Goal: Information Seeking & Learning: Find specific page/section

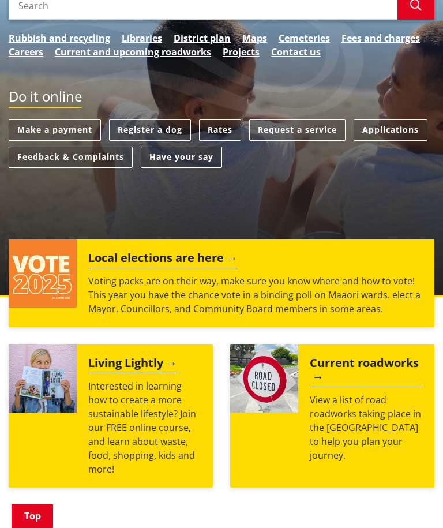
scroll to position [171, 0]
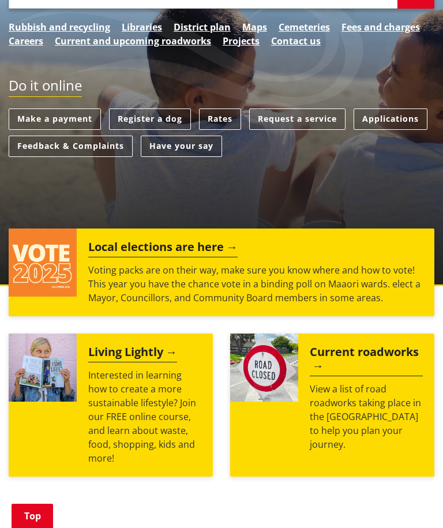
click at [192, 248] on h2 "Local elections are here" at bounding box center [163, 248] width 150 height 17
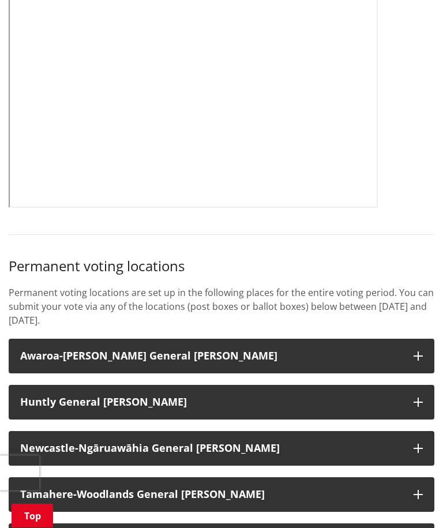
scroll to position [614, 0]
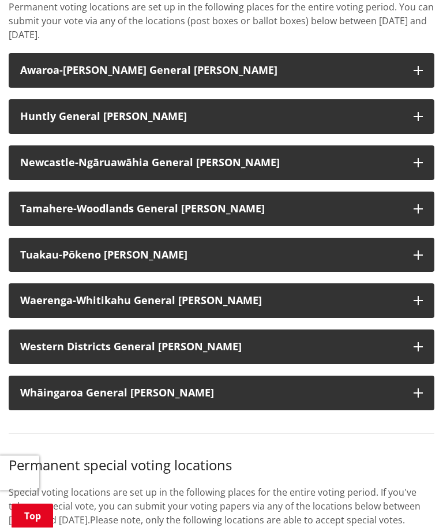
click at [413, 253] on button "Tuakau-Pōkeno [PERSON_NAME]" at bounding box center [222, 255] width 426 height 35
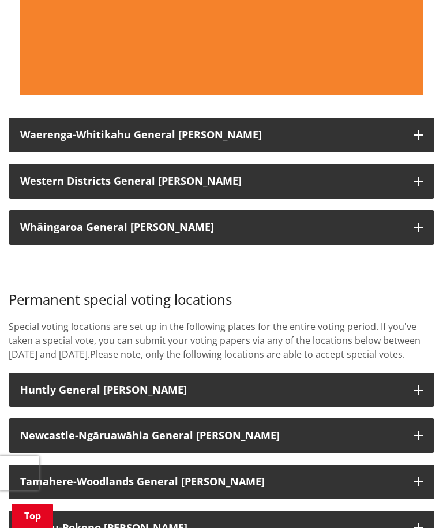
scroll to position [1975, 0]
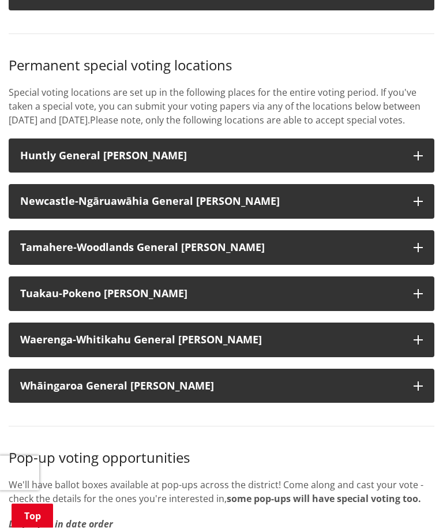
click at [413, 287] on button "Tuakau-Pokeno [PERSON_NAME]" at bounding box center [222, 294] width 426 height 35
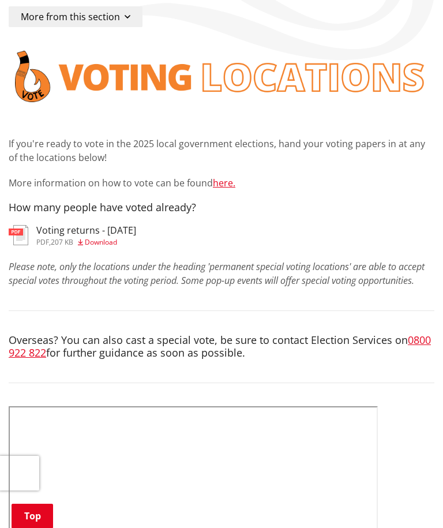
scroll to position [133, 0]
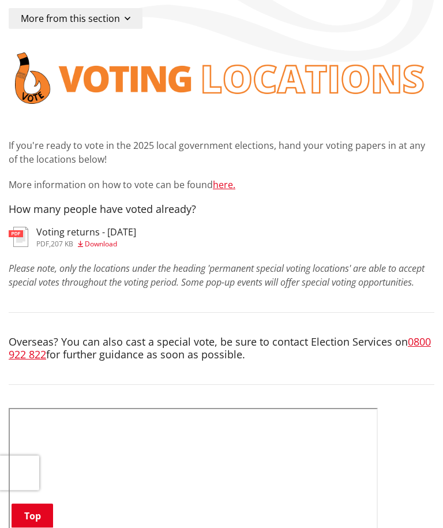
click at [225, 181] on link "here." at bounding box center [224, 185] width 23 height 13
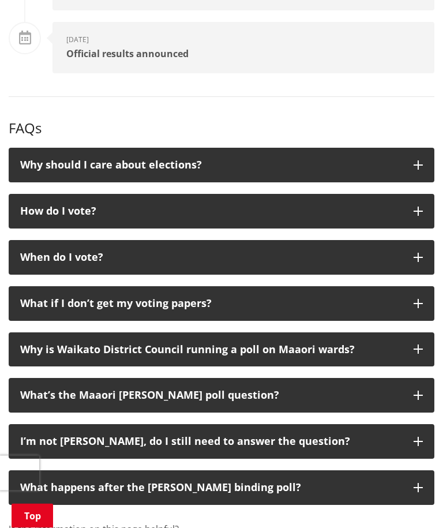
scroll to position [1742, 0]
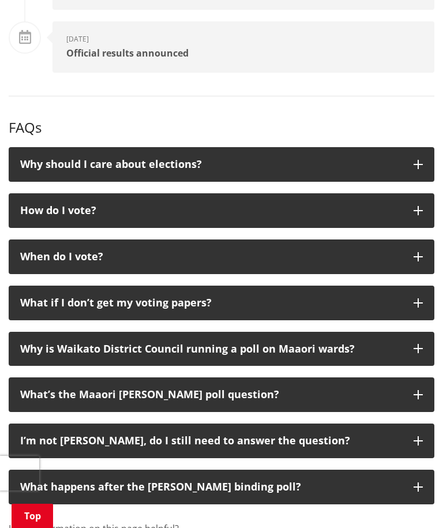
click at [423, 287] on button "What if I don’t get my voting papers?" at bounding box center [222, 303] width 426 height 35
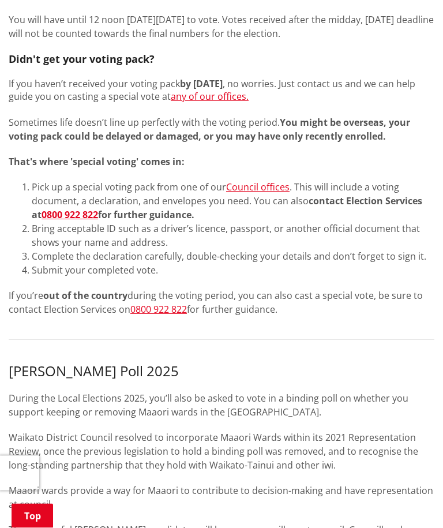
scroll to position [806, 0]
click at [262, 188] on link "Council offices" at bounding box center [258, 187] width 64 height 13
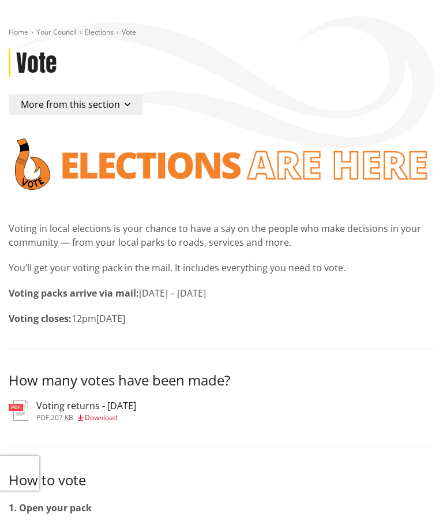
scroll to position [0, 0]
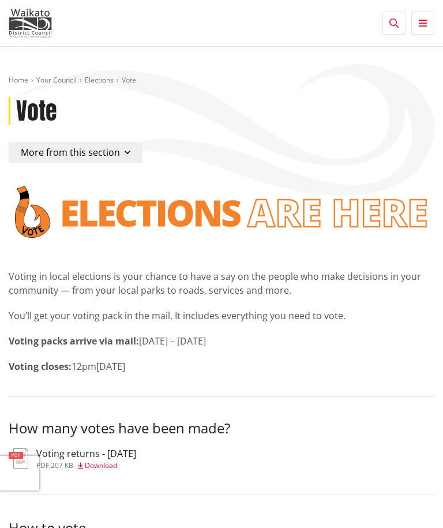
click at [118, 148] on button "More from this section" at bounding box center [76, 152] width 134 height 21
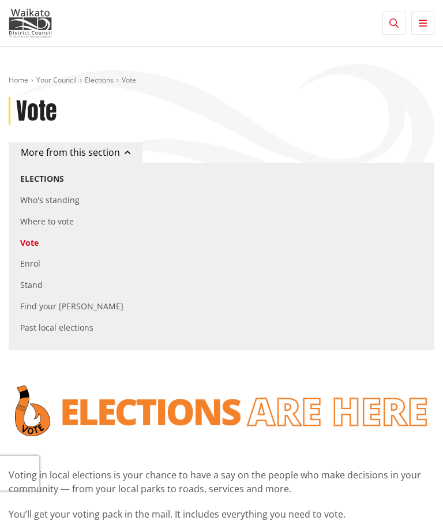
click at [65, 218] on link "Where to vote" at bounding box center [47, 221] width 54 height 11
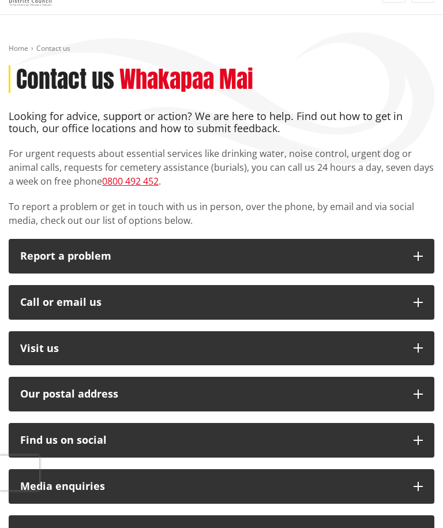
scroll to position [35, 0]
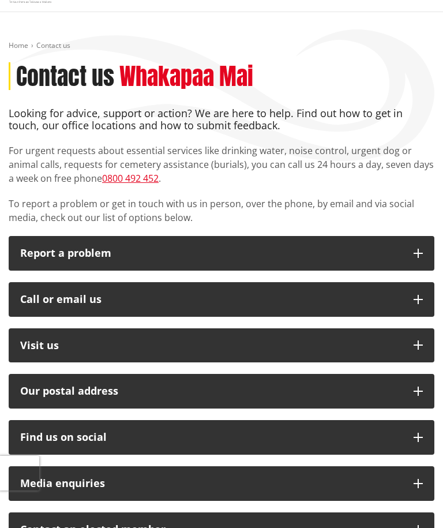
click at [414, 347] on icon "button" at bounding box center [418, 345] width 9 height 9
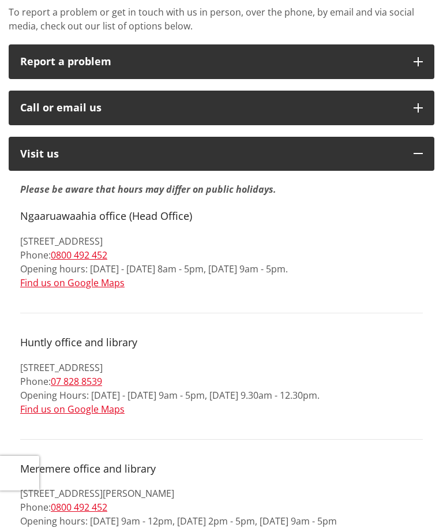
scroll to position [0, 0]
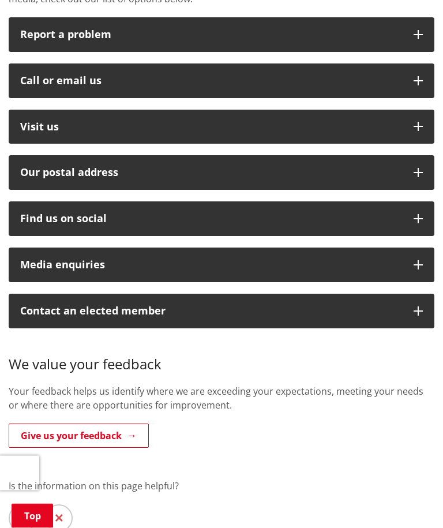
scroll to position [260, 0]
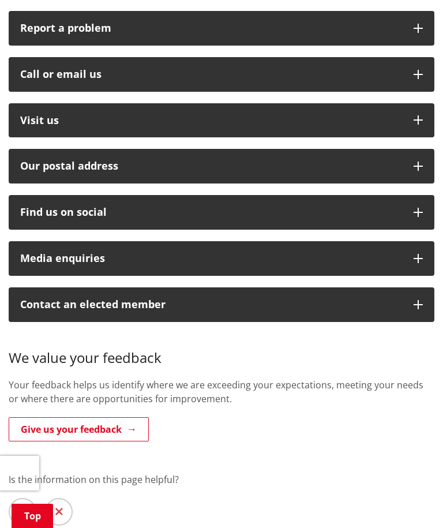
click at [419, 119] on icon "button" at bounding box center [418, 119] width 9 height 9
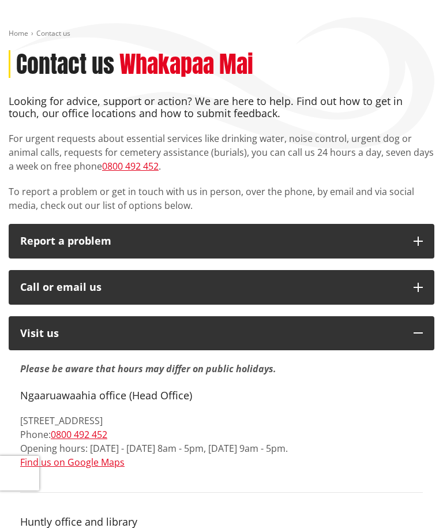
scroll to position [0, 0]
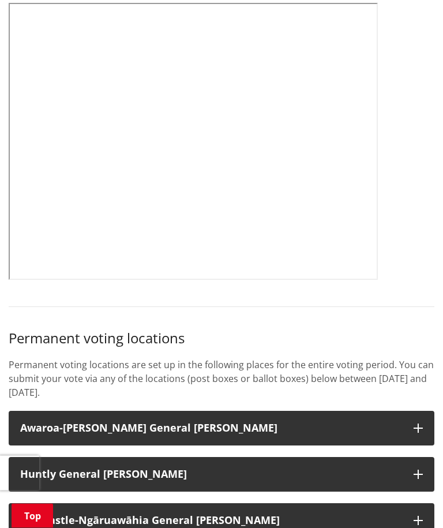
scroll to position [869, 0]
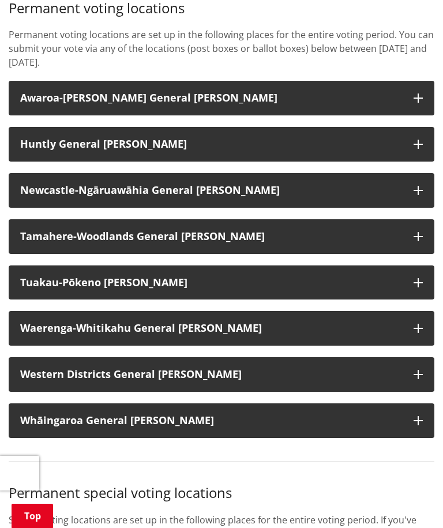
click at [412, 281] on button "Tuakau-Pōkeno [PERSON_NAME]" at bounding box center [222, 283] width 426 height 35
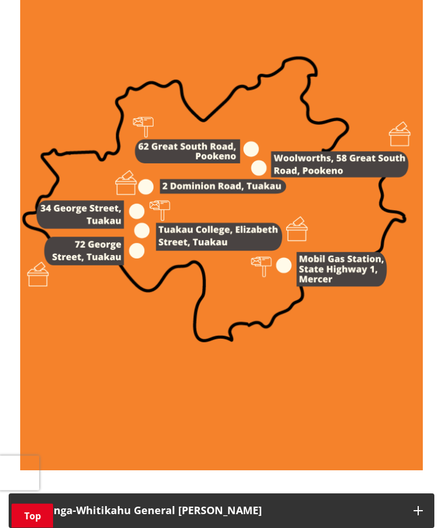
scroll to position [1586, 0]
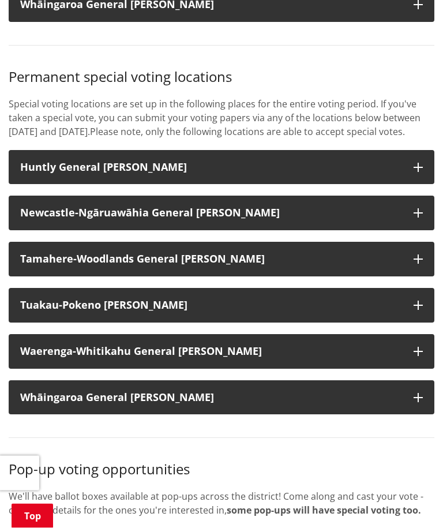
click at [409, 311] on button "Tuakau-Pokeno [PERSON_NAME]" at bounding box center [222, 306] width 426 height 35
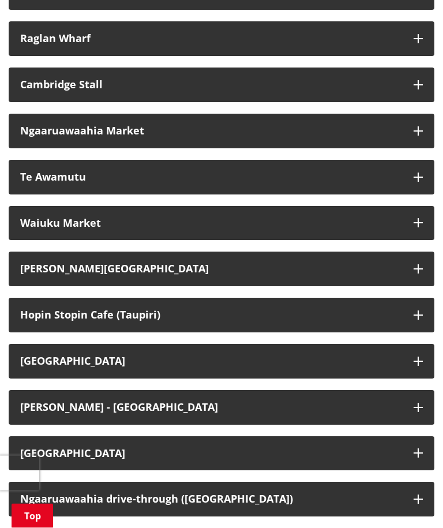
scroll to position [3112, 0]
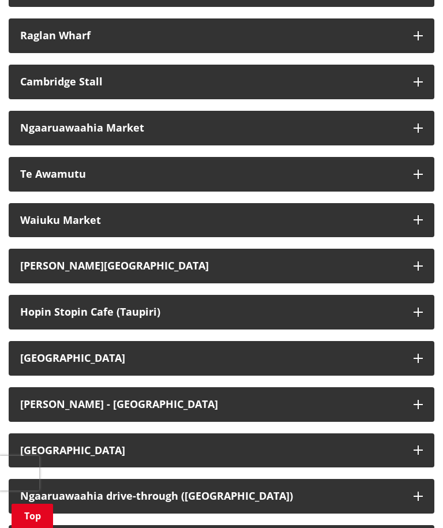
click at [414, 215] on icon "button" at bounding box center [418, 219] width 9 height 9
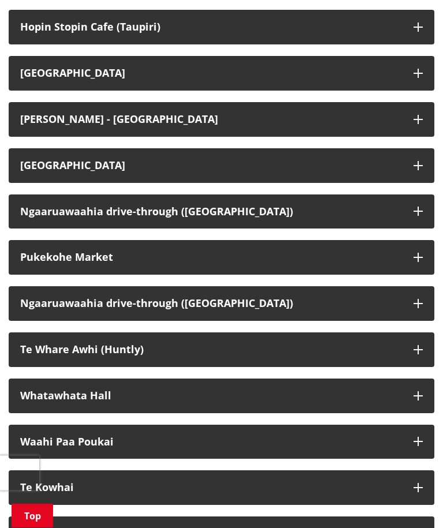
scroll to position [3566, 0]
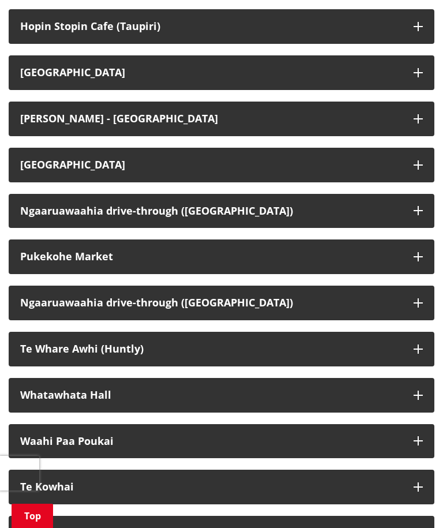
click at [414, 252] on icon "button" at bounding box center [418, 256] width 9 height 9
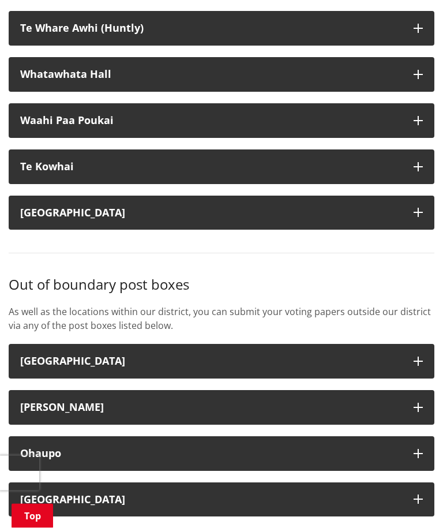
scroll to position [4070, 0]
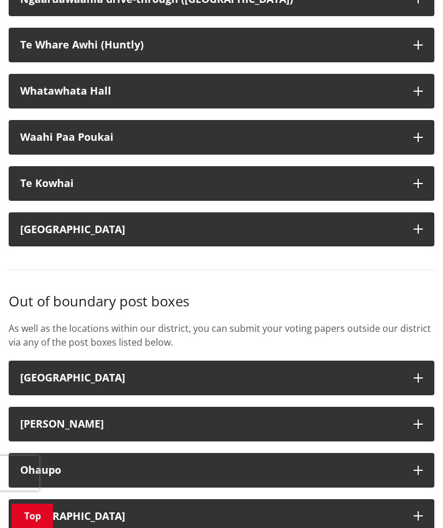
click at [416, 225] on icon "button" at bounding box center [418, 229] width 9 height 9
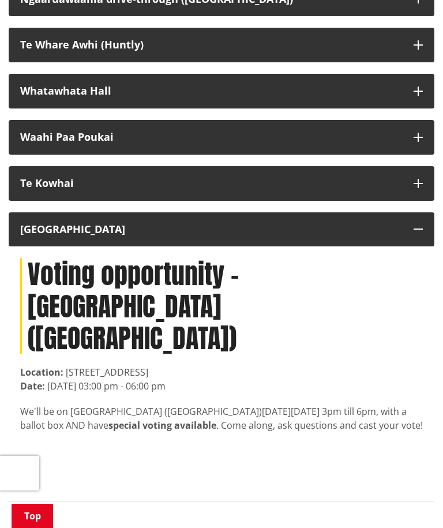
click at [296, 365] on div "Location: [STREET_ADDRESS]" at bounding box center [221, 372] width 403 height 14
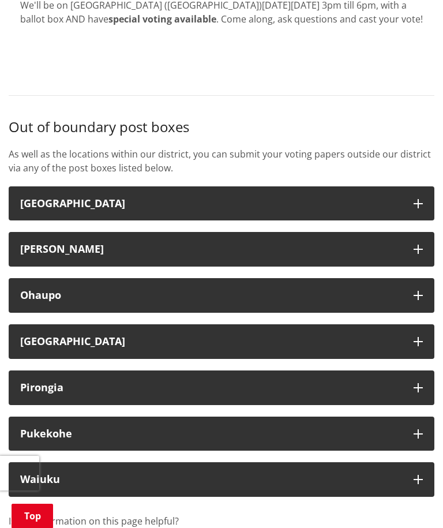
scroll to position [4495, 0]
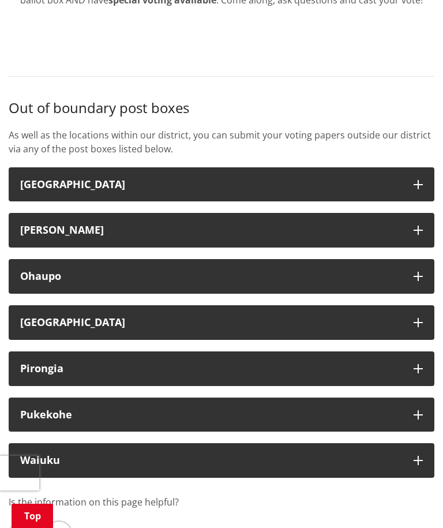
click at [419, 410] on icon "button" at bounding box center [418, 414] width 9 height 9
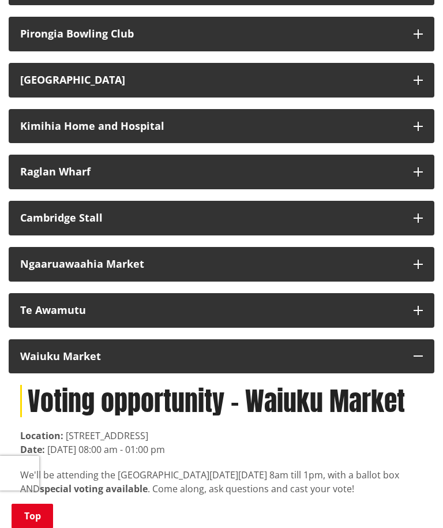
scroll to position [2975, 0]
